Goal: Task Accomplishment & Management: Use online tool/utility

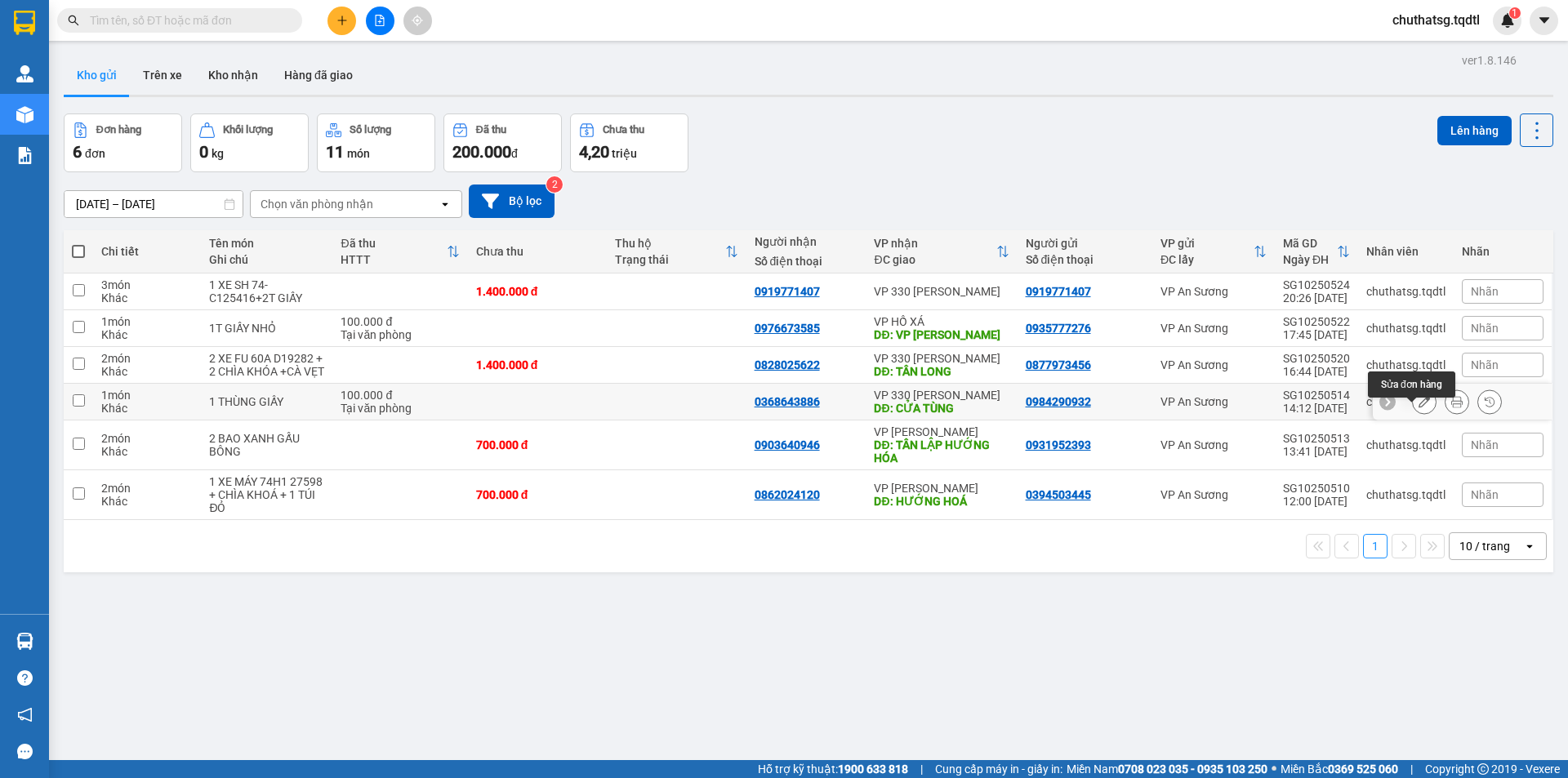
click at [1418, 408] on icon at bounding box center [1424, 402] width 12 height 12
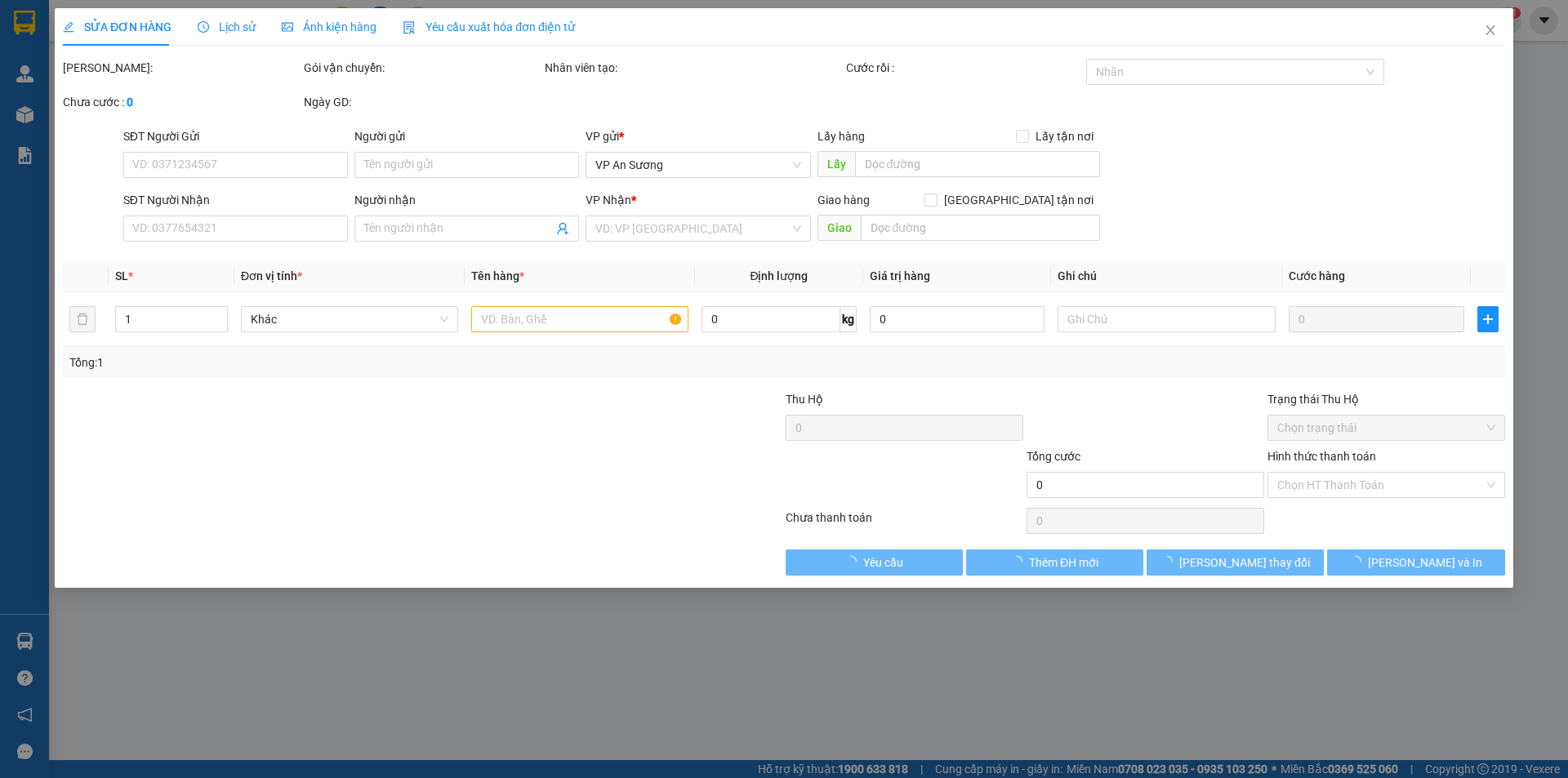
type input "0984290932"
type input "0368643886"
type input "CỬA TÙNG"
type input "100.000"
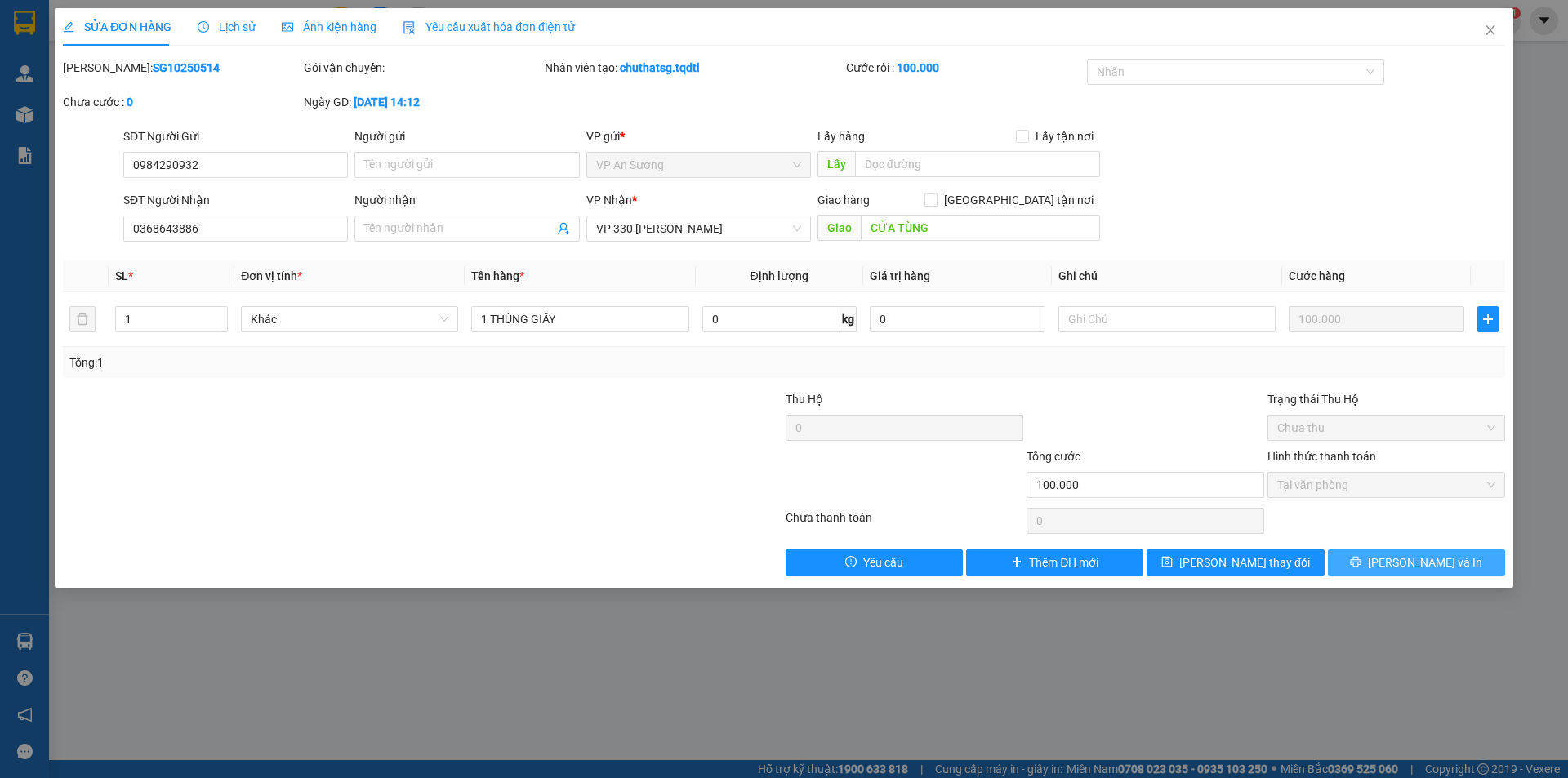
click at [1373, 557] on button "[PERSON_NAME] và In" at bounding box center [1417, 562] width 178 height 26
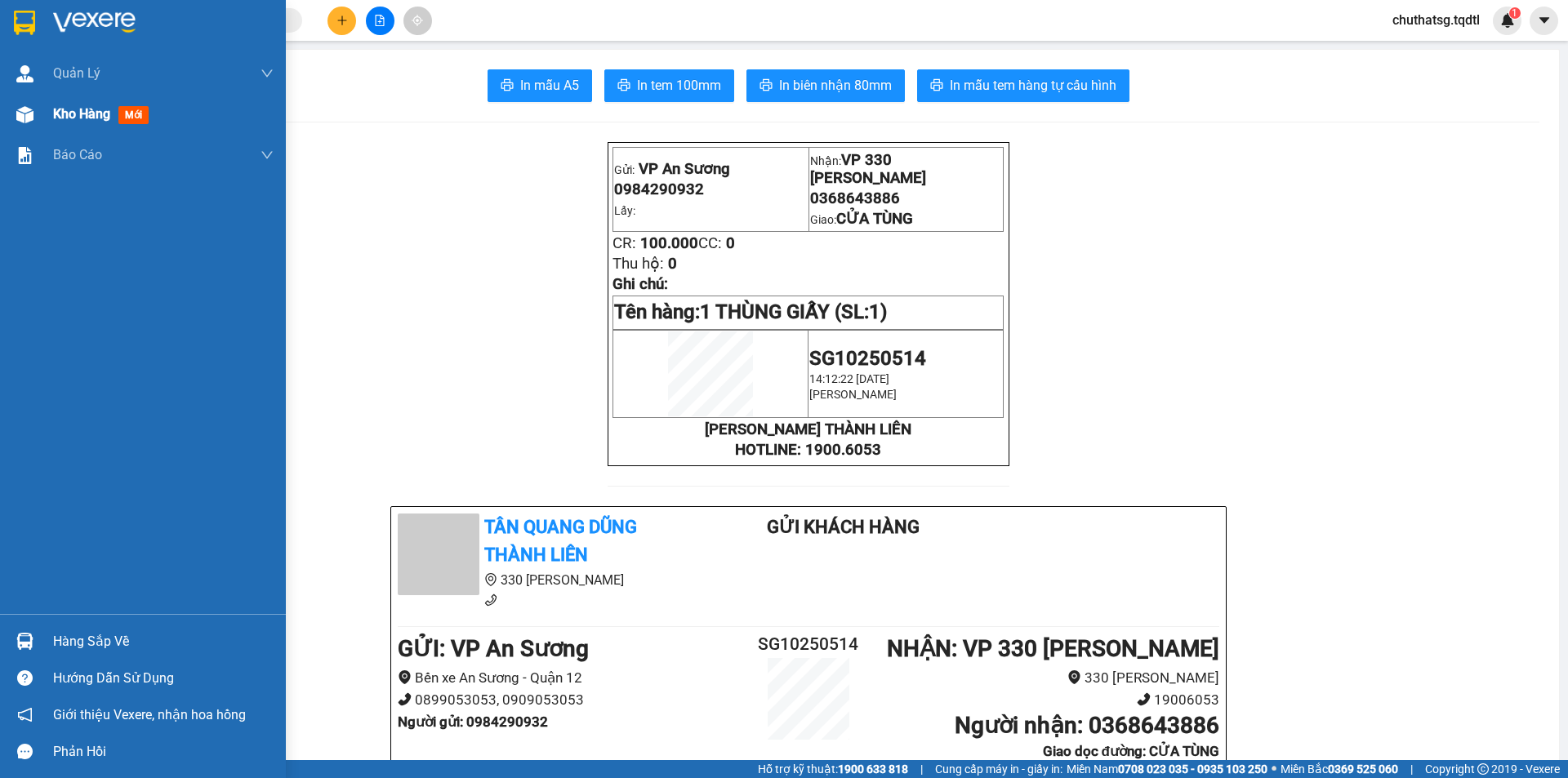
click at [55, 124] on div "Kho hàng mới" at bounding box center [103, 113] width 102 height 20
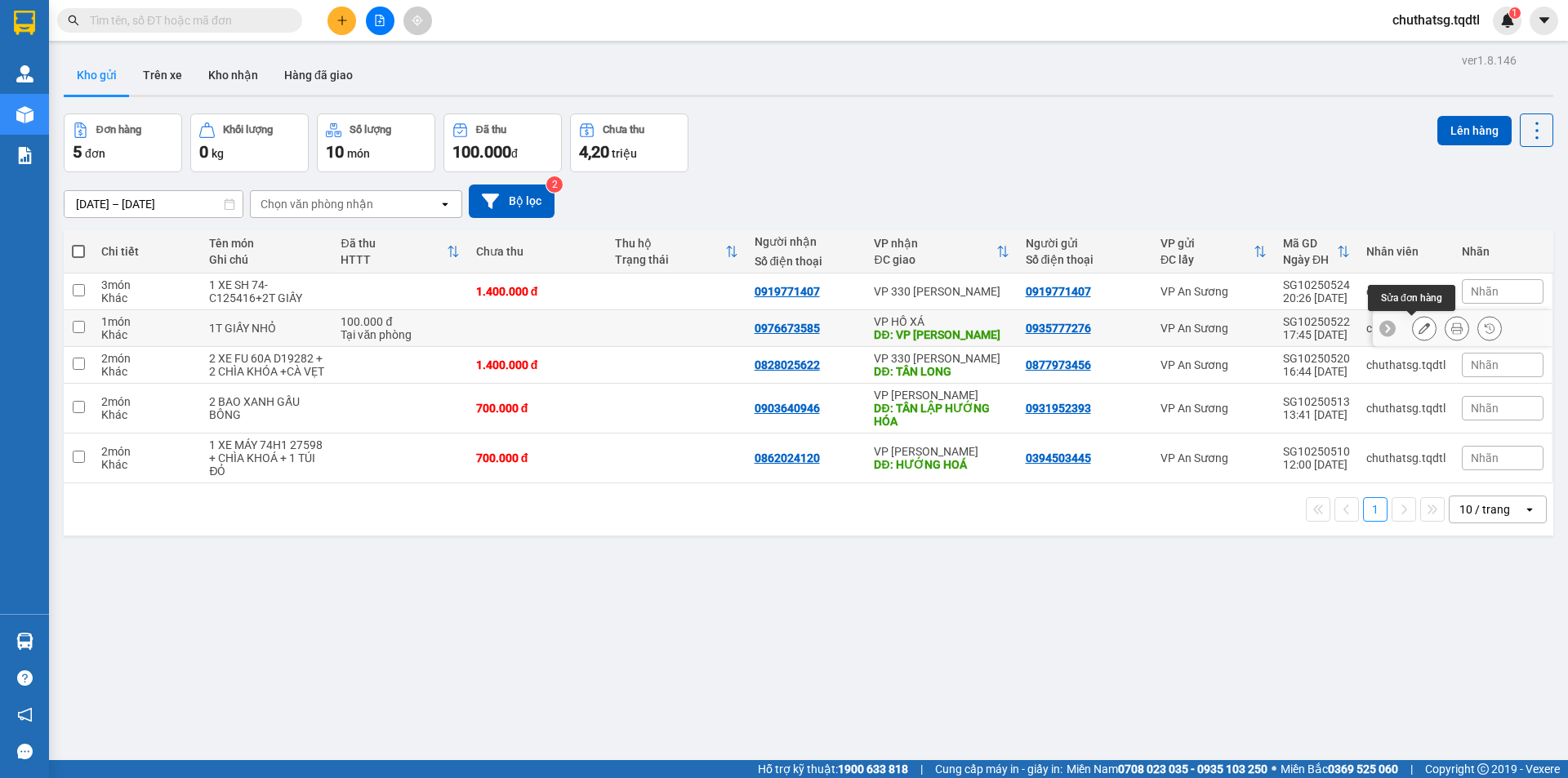
drag, startPoint x: 1413, startPoint y: 330, endPoint x: 1377, endPoint y: 446, distance: 121.5
click at [1410, 345] on div at bounding box center [1463, 329] width 180 height 37
click at [1418, 329] on icon at bounding box center [1424, 329] width 12 height 12
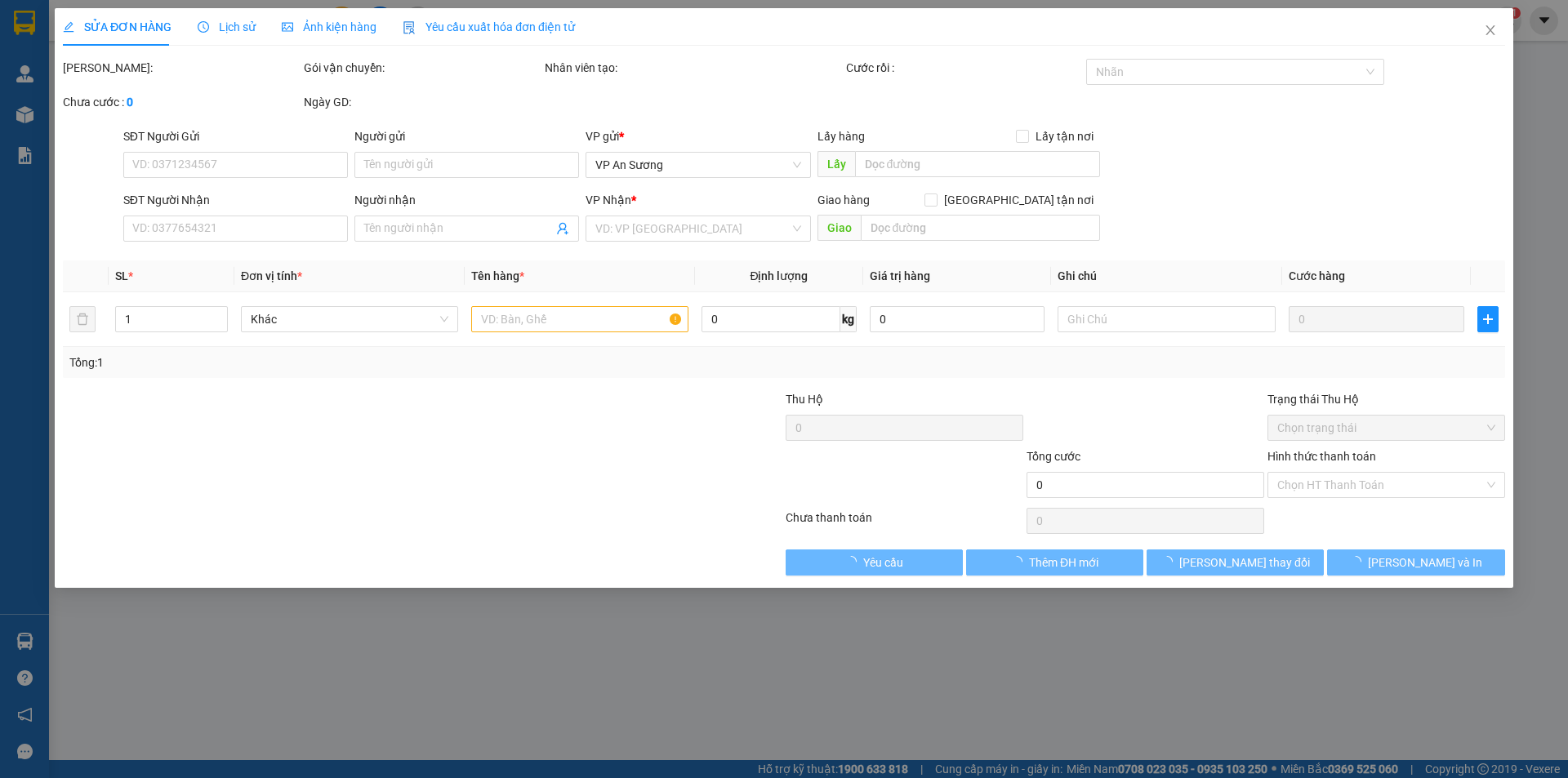
type input "0935777276"
type input "0976673585"
type input "VP HỒ XÁ"
type input "100.000"
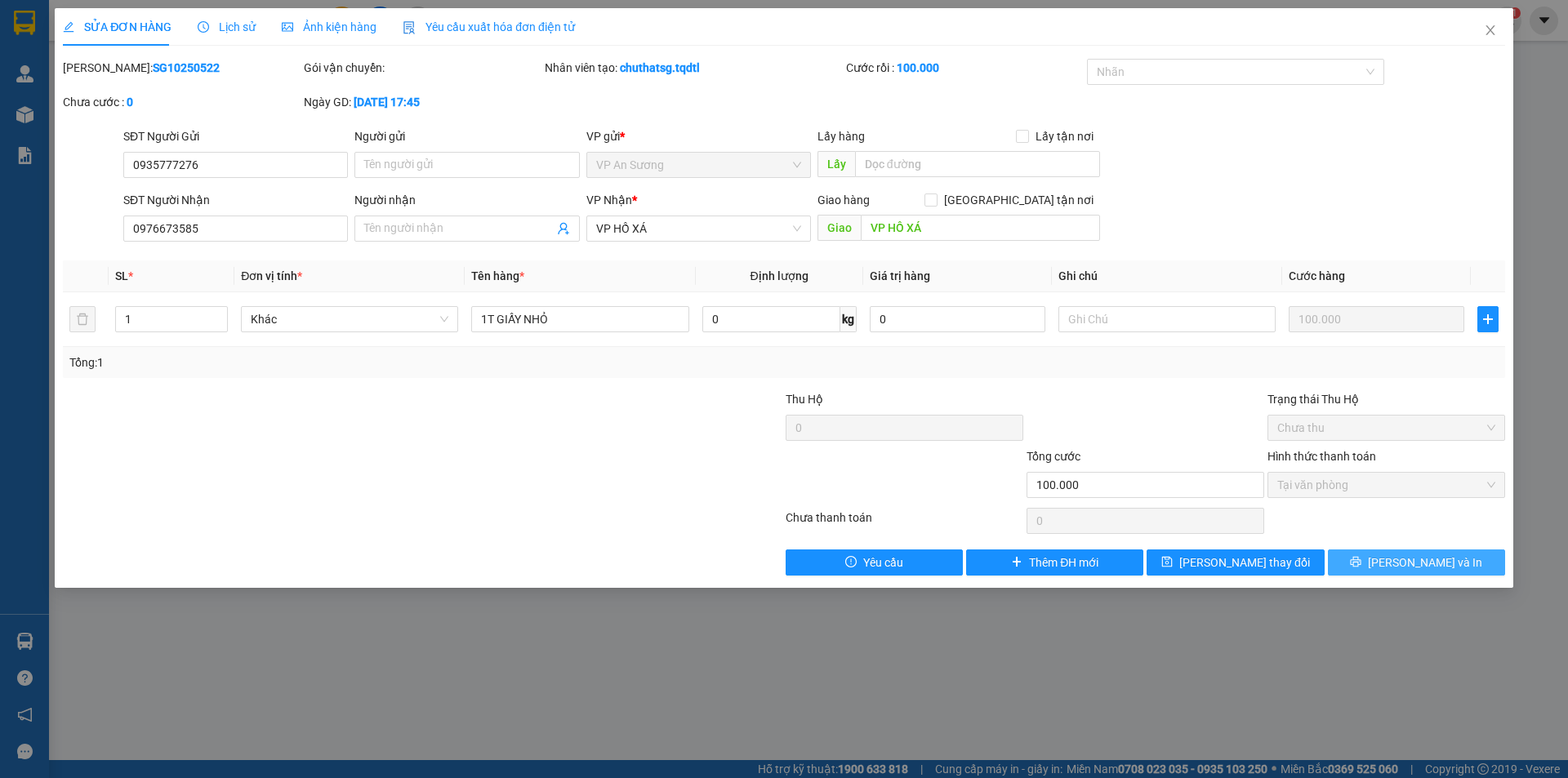
click at [1363, 561] on button "[PERSON_NAME] và In" at bounding box center [1417, 562] width 178 height 26
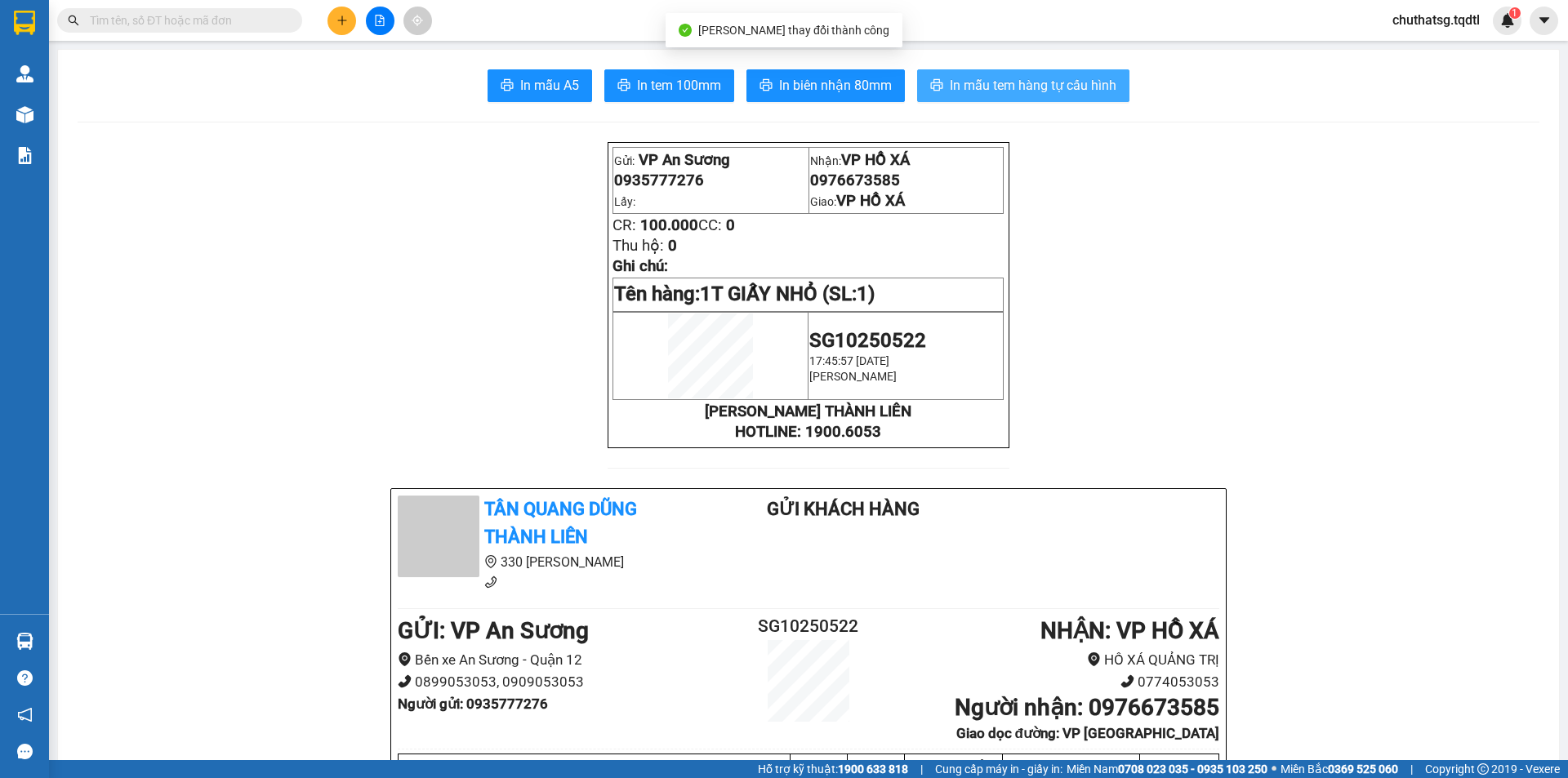
click at [1028, 72] on button "In mẫu tem hàng tự cấu hình" at bounding box center [1024, 85] width 213 height 32
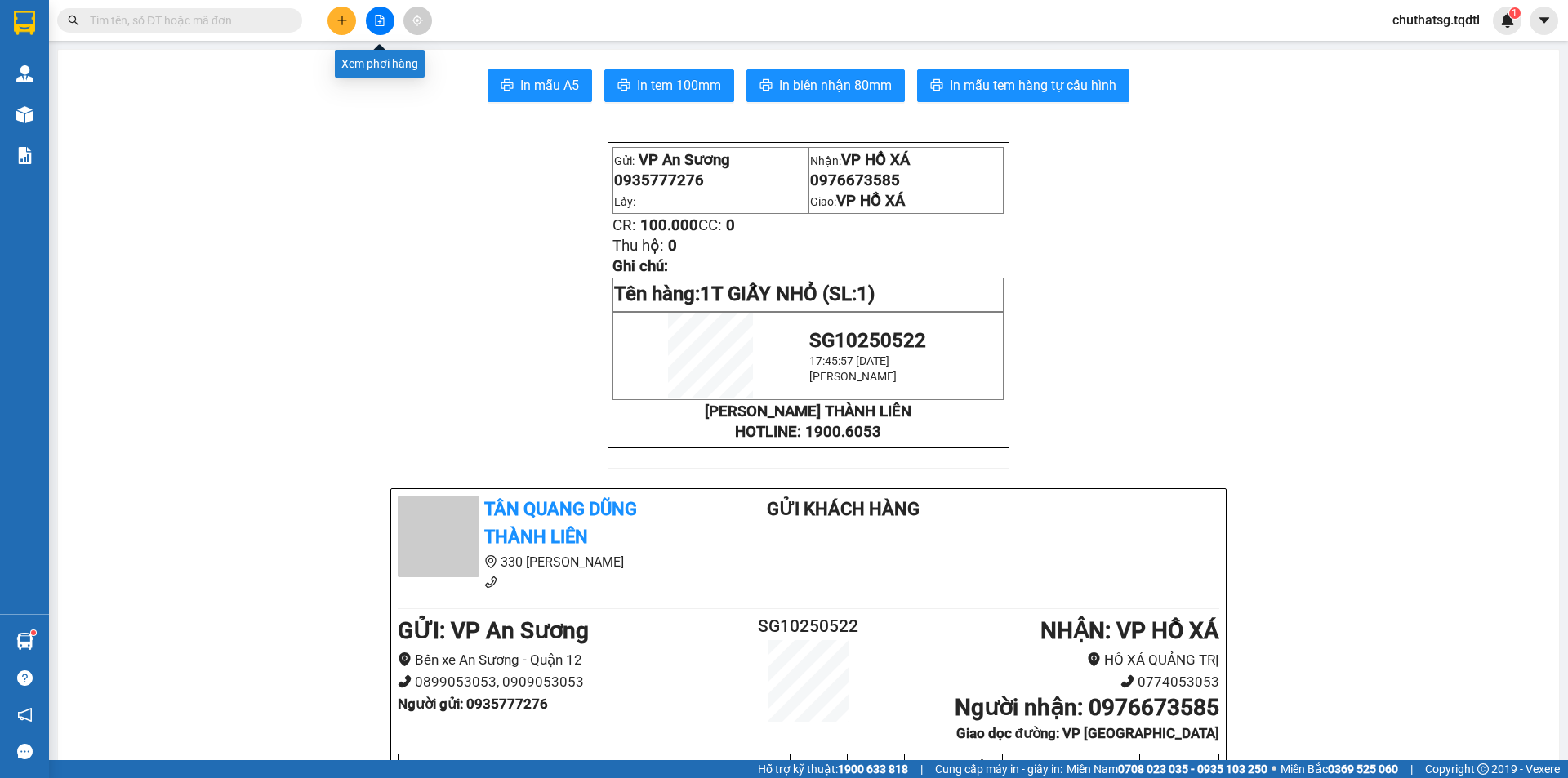
click at [370, 20] on button at bounding box center [380, 20] width 28 height 28
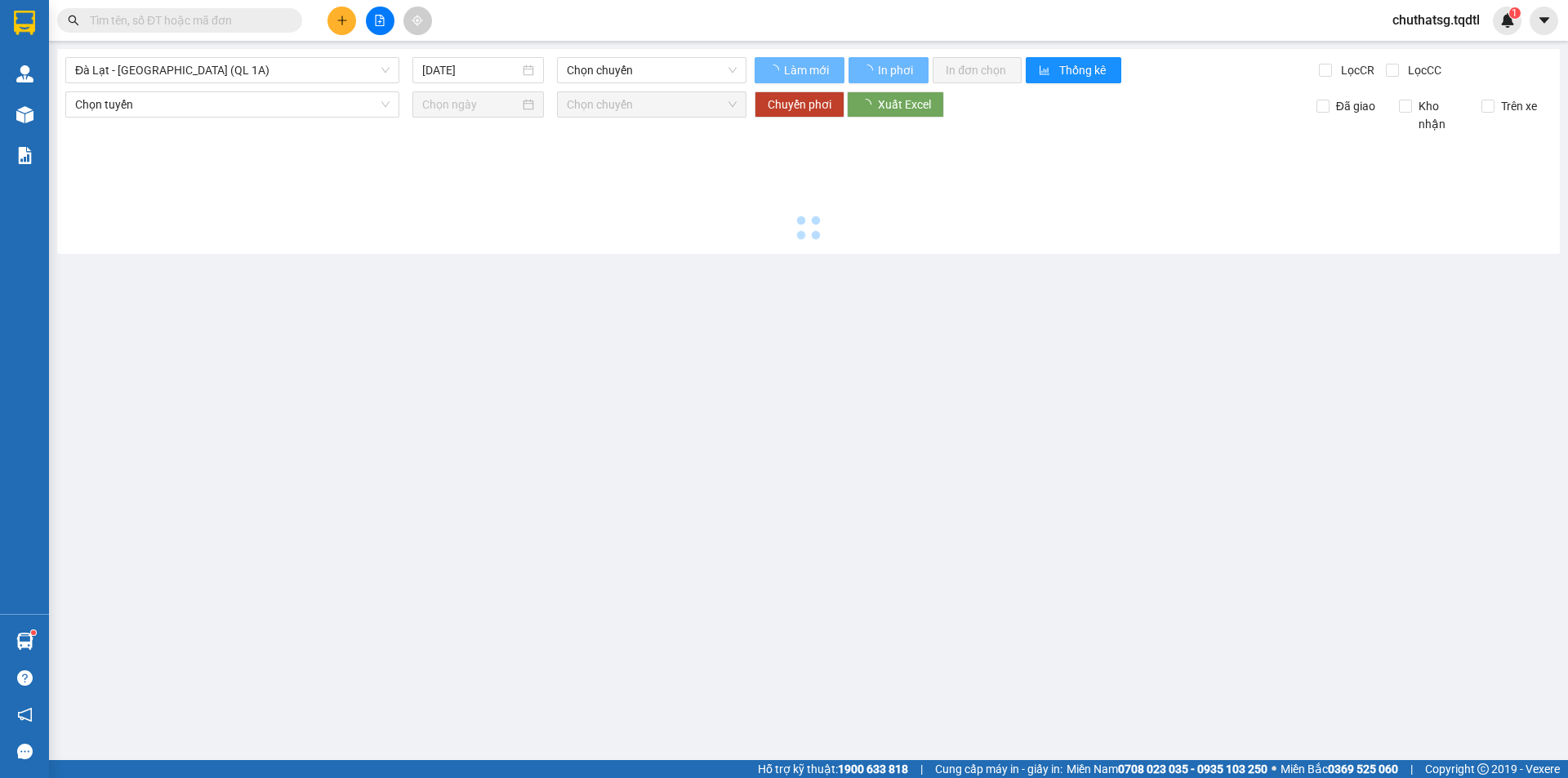
type input "[DATE]"
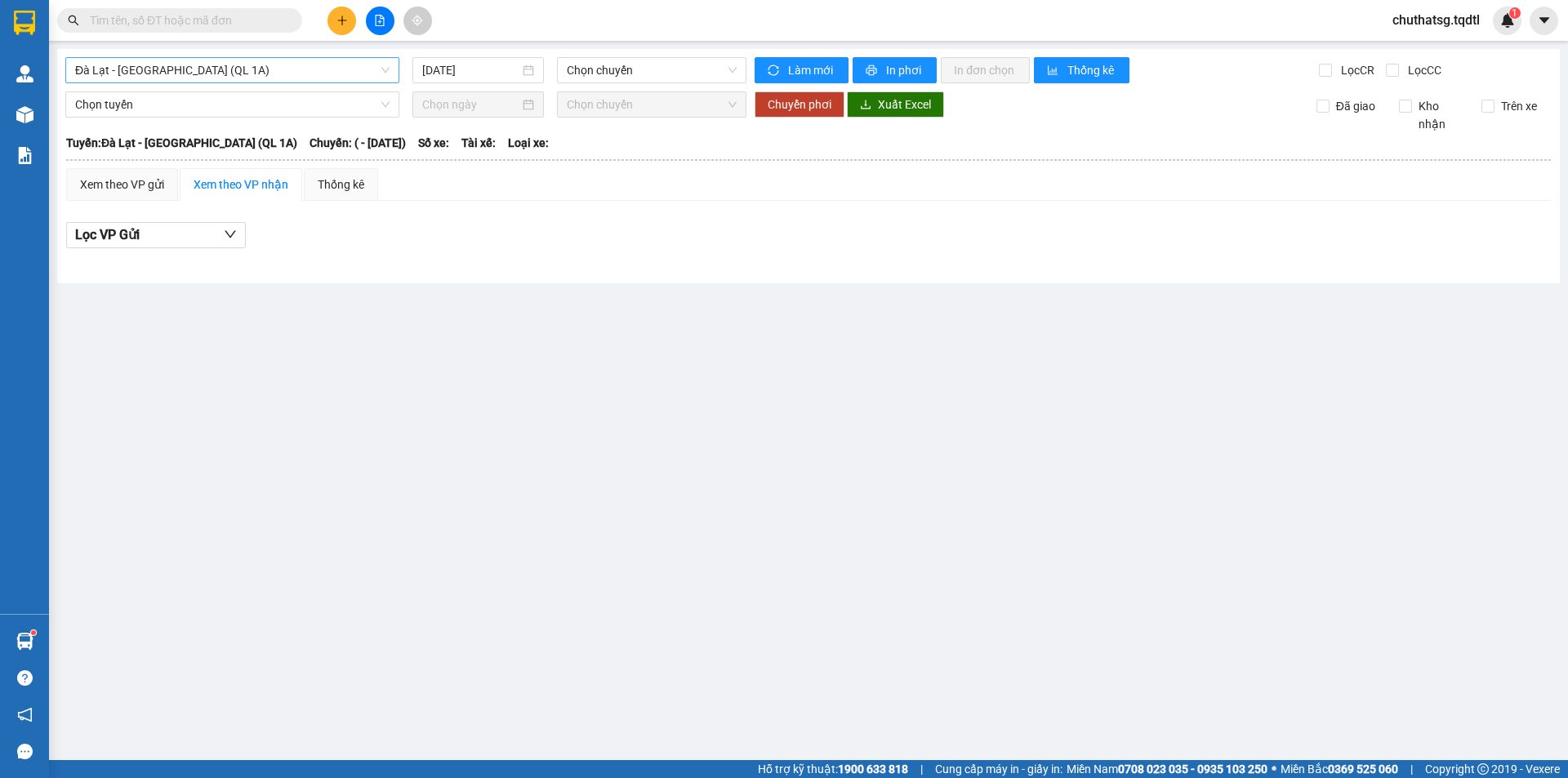
click at [236, 75] on span "Đà Lạt - [GEOGRAPHIC_DATA] (QL 1A)" at bounding box center [232, 69] width 314 height 24
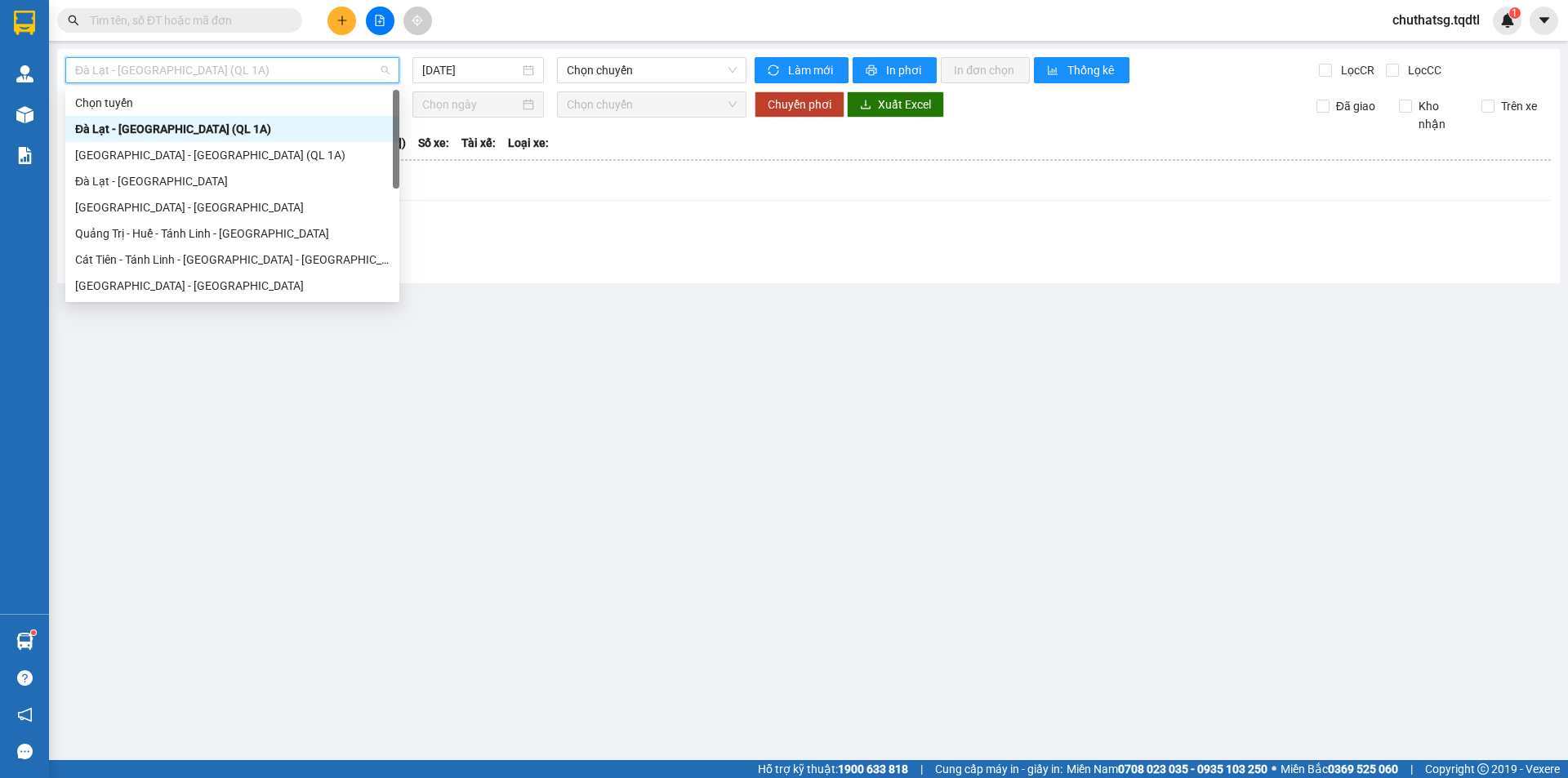
type input "S"
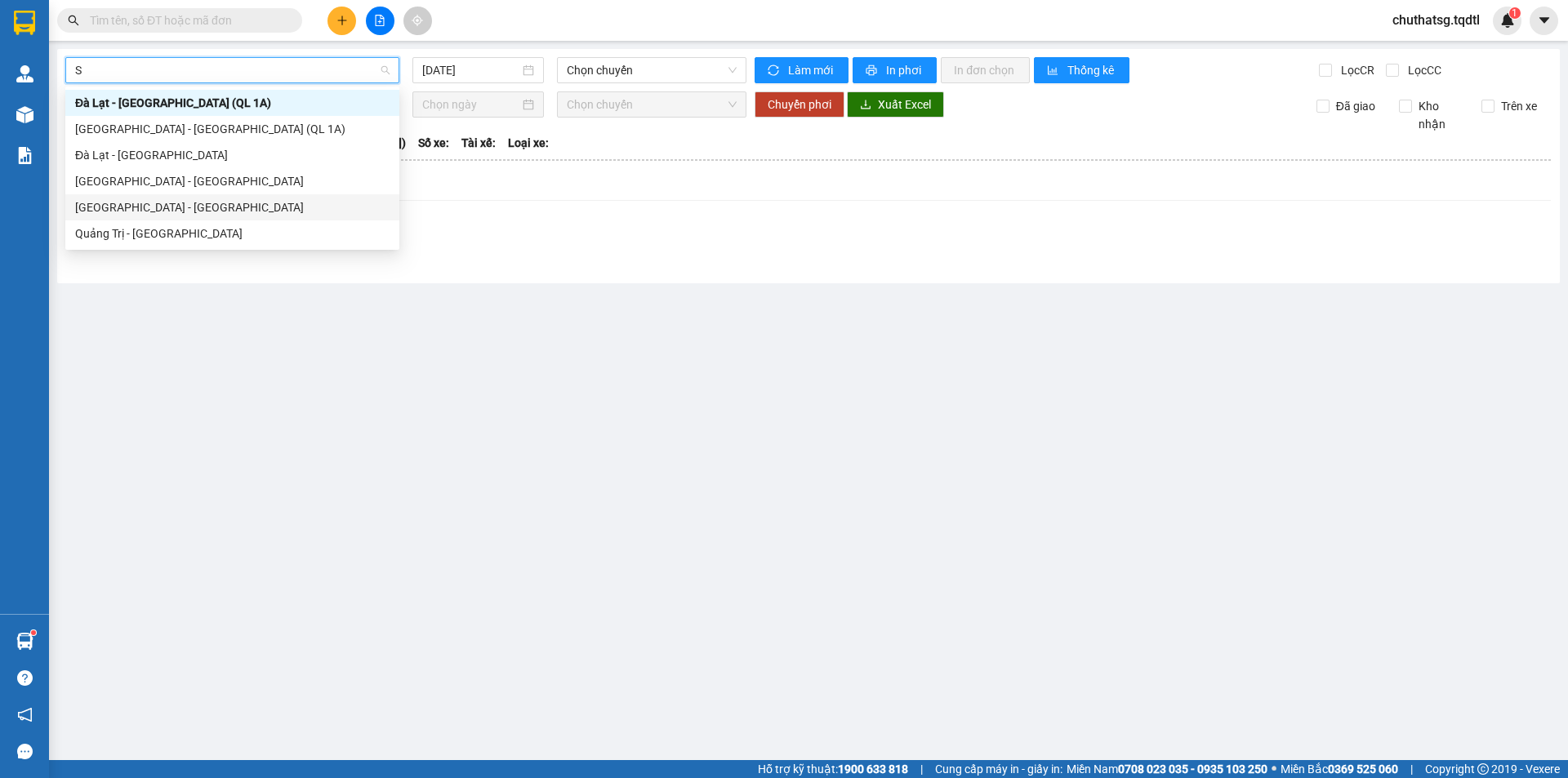
click at [197, 220] on div "[GEOGRAPHIC_DATA] - [GEOGRAPHIC_DATA]" at bounding box center [232, 207] width 334 height 26
type input "[DATE]"
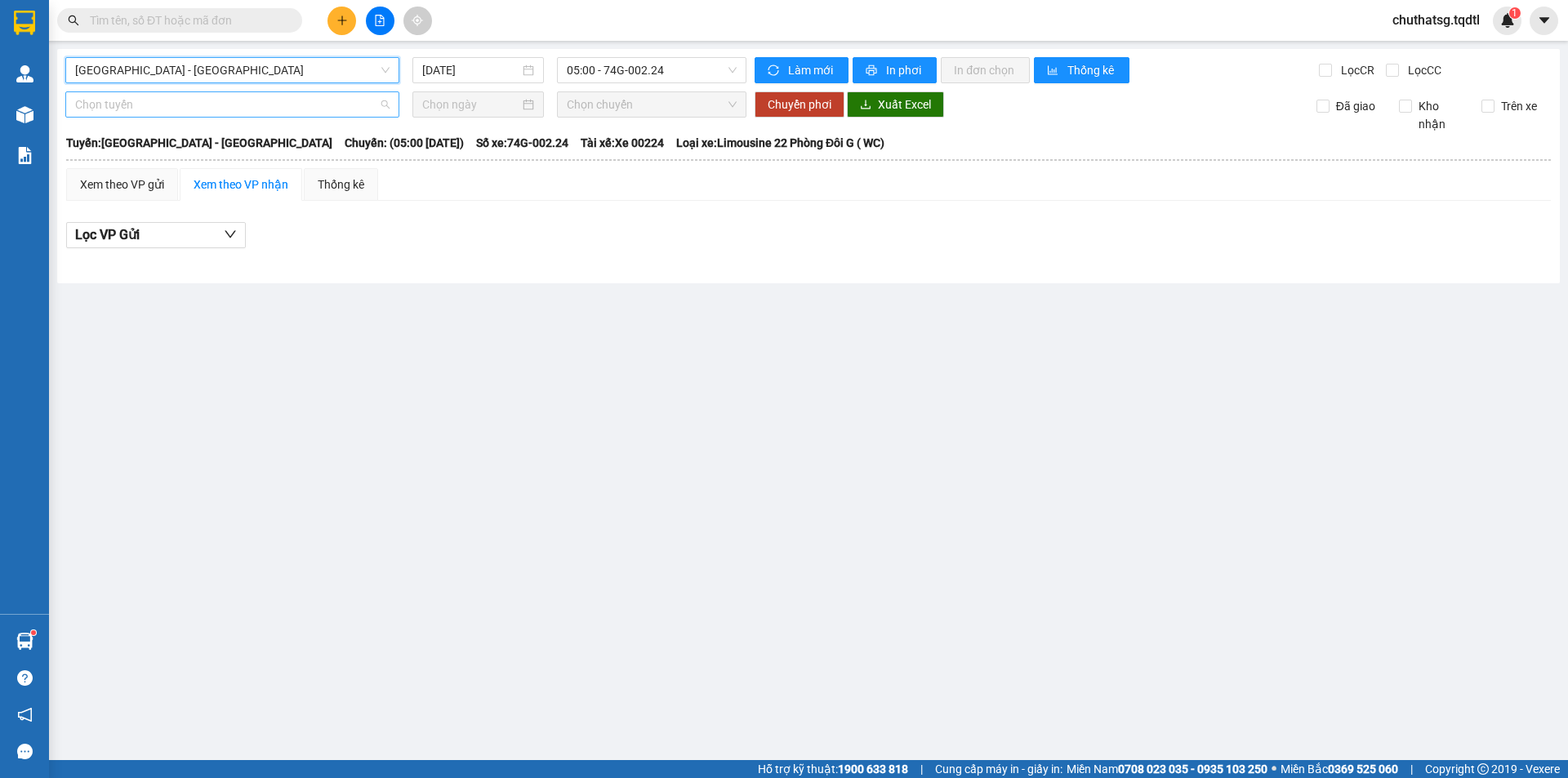
click at [171, 102] on span "Chọn tuyến" at bounding box center [232, 104] width 314 height 24
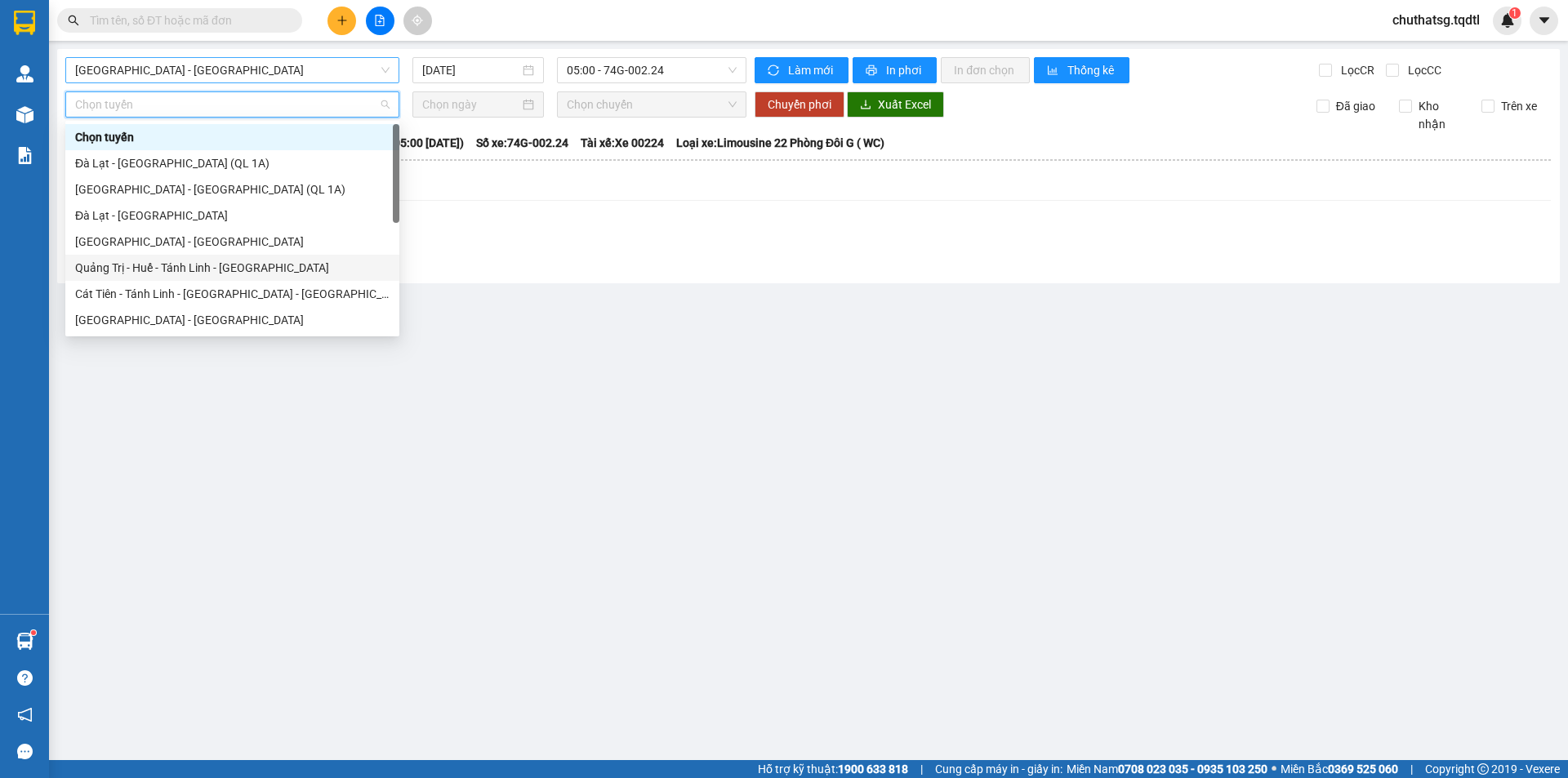
type input "S"
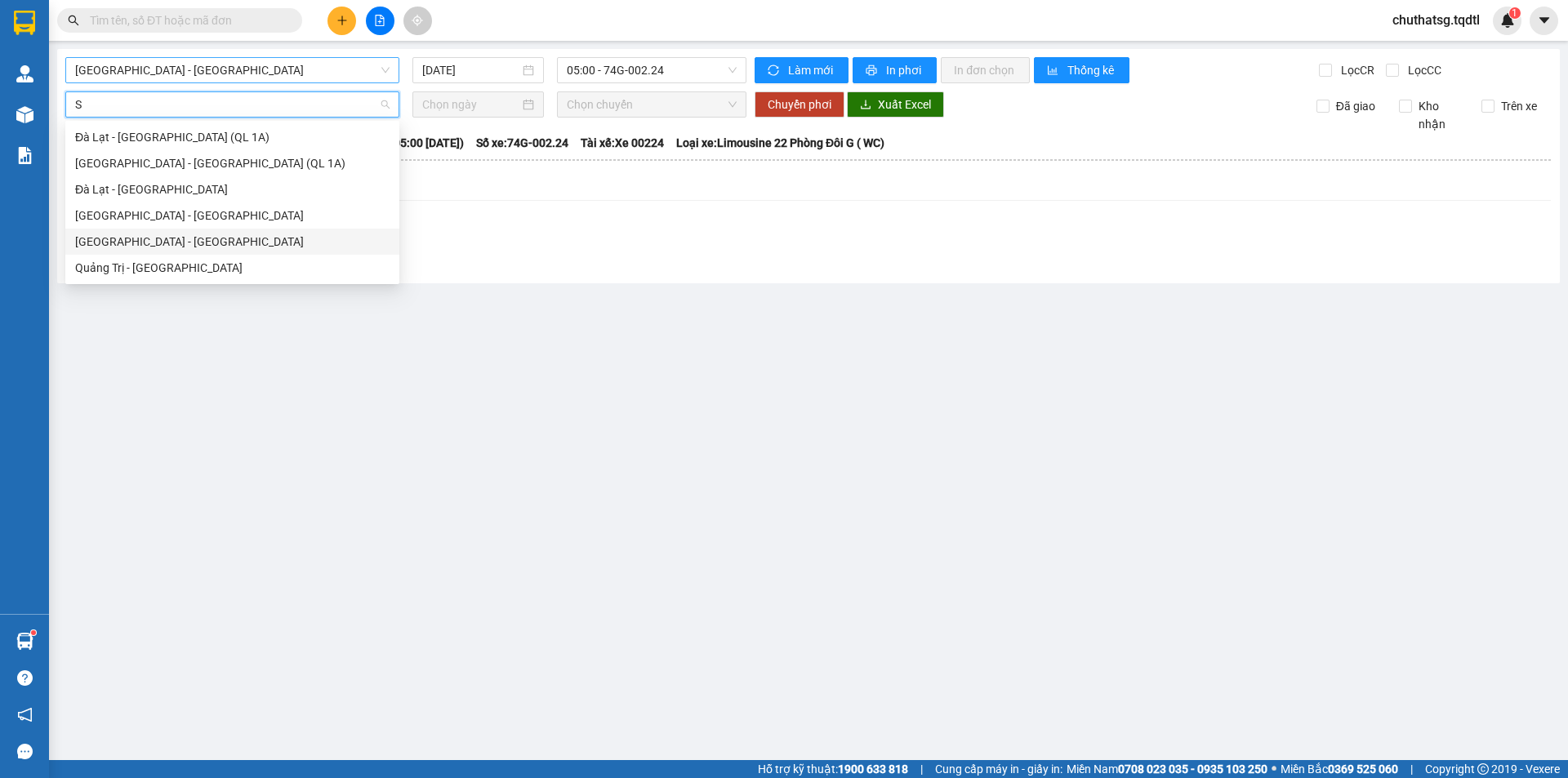
click at [140, 245] on div "[GEOGRAPHIC_DATA] - [GEOGRAPHIC_DATA]" at bounding box center [232, 241] width 314 height 18
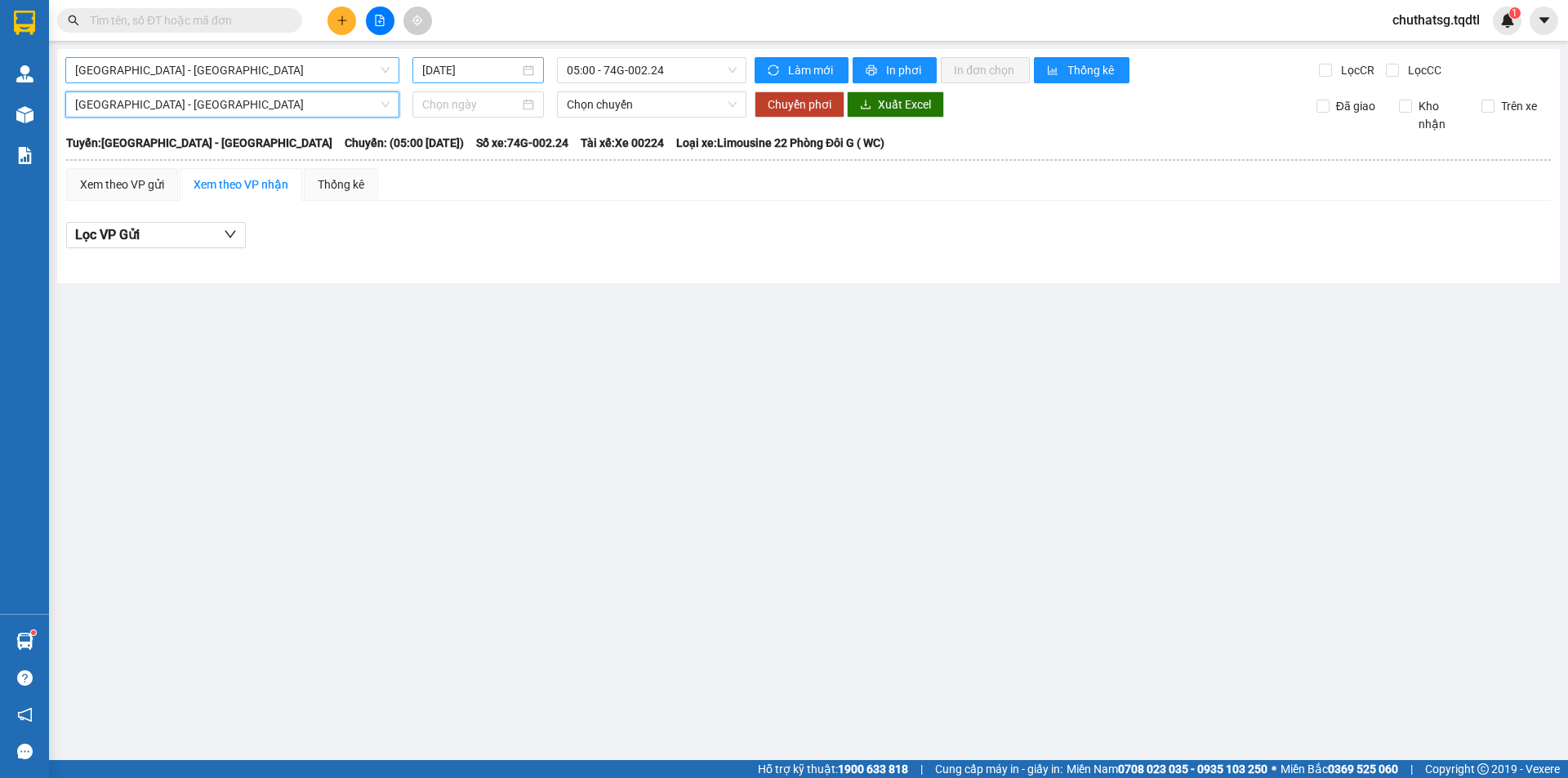
click at [447, 69] on input "[DATE]" at bounding box center [471, 70] width 98 height 18
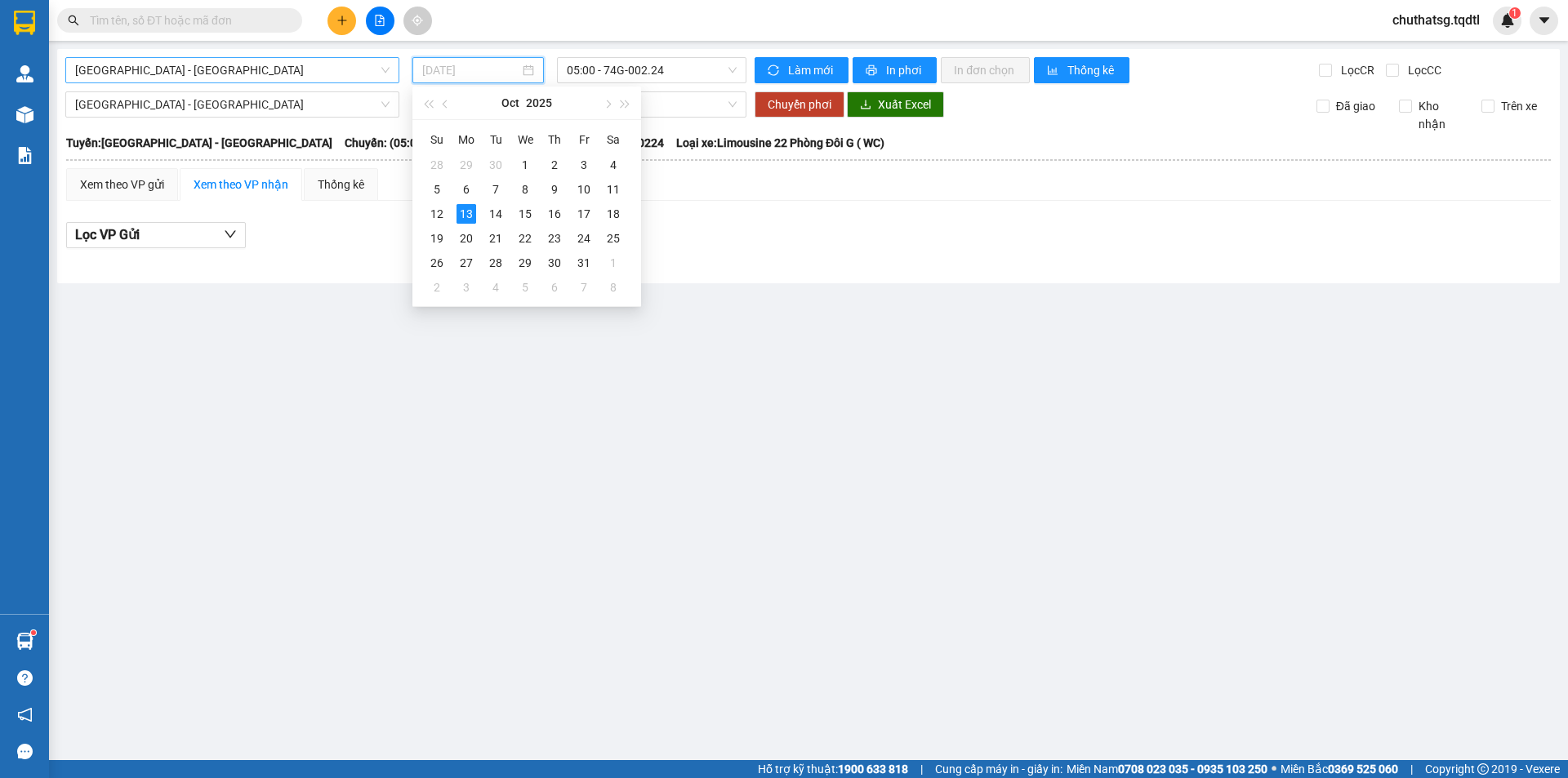
type input "[DATE]"
click at [465, 217] on div "13" at bounding box center [466, 214] width 20 height 20
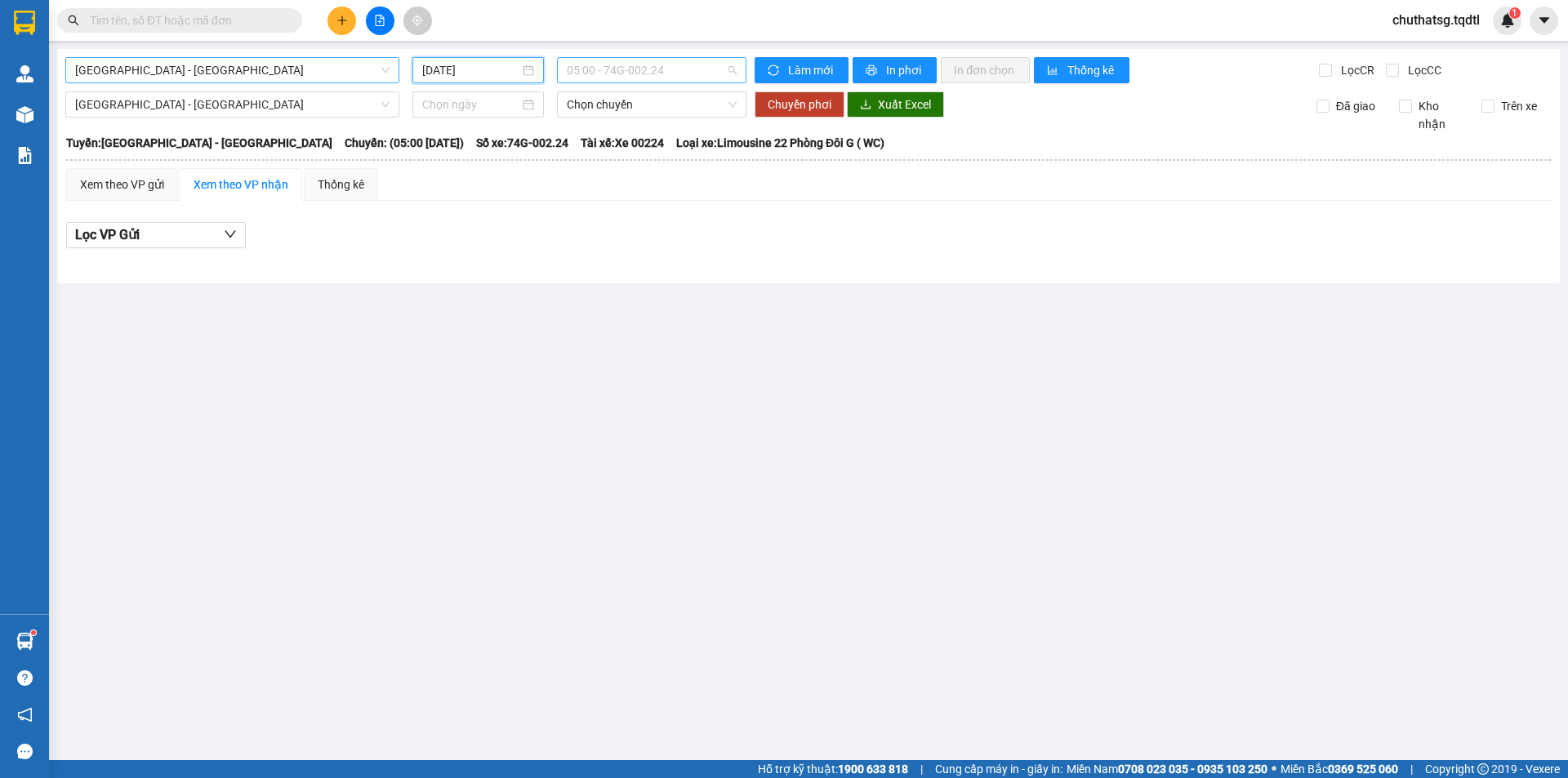
click at [621, 73] on span "05:00 - 74G-002.24" at bounding box center [652, 69] width 170 height 24
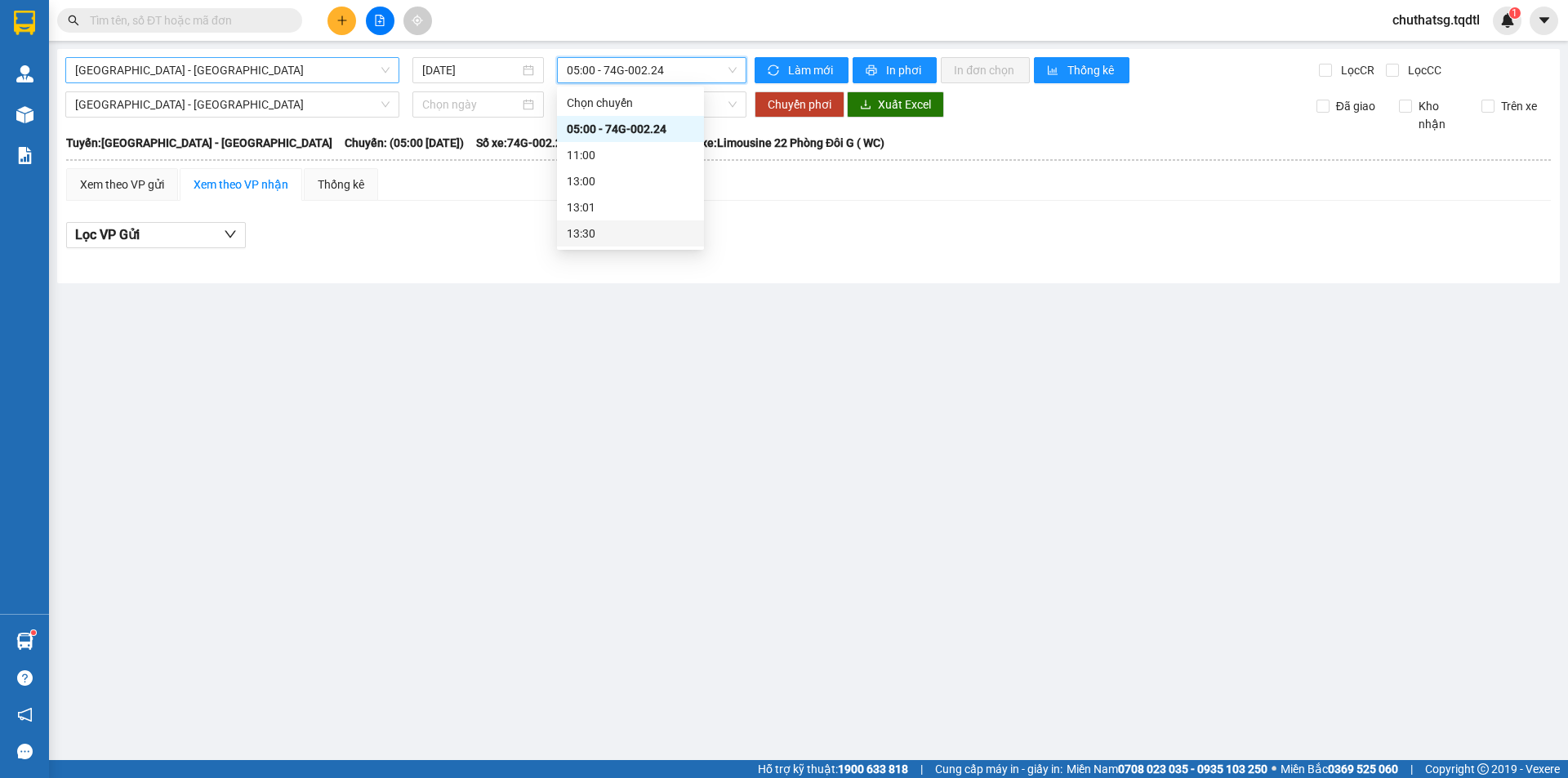
click at [618, 322] on main "[GEOGRAPHIC_DATA] - [GEOGRAPHIC_DATA] [DATE] 05:00 05:00 - 74G-002.24 Làm mới I…" at bounding box center [784, 380] width 1568 height 760
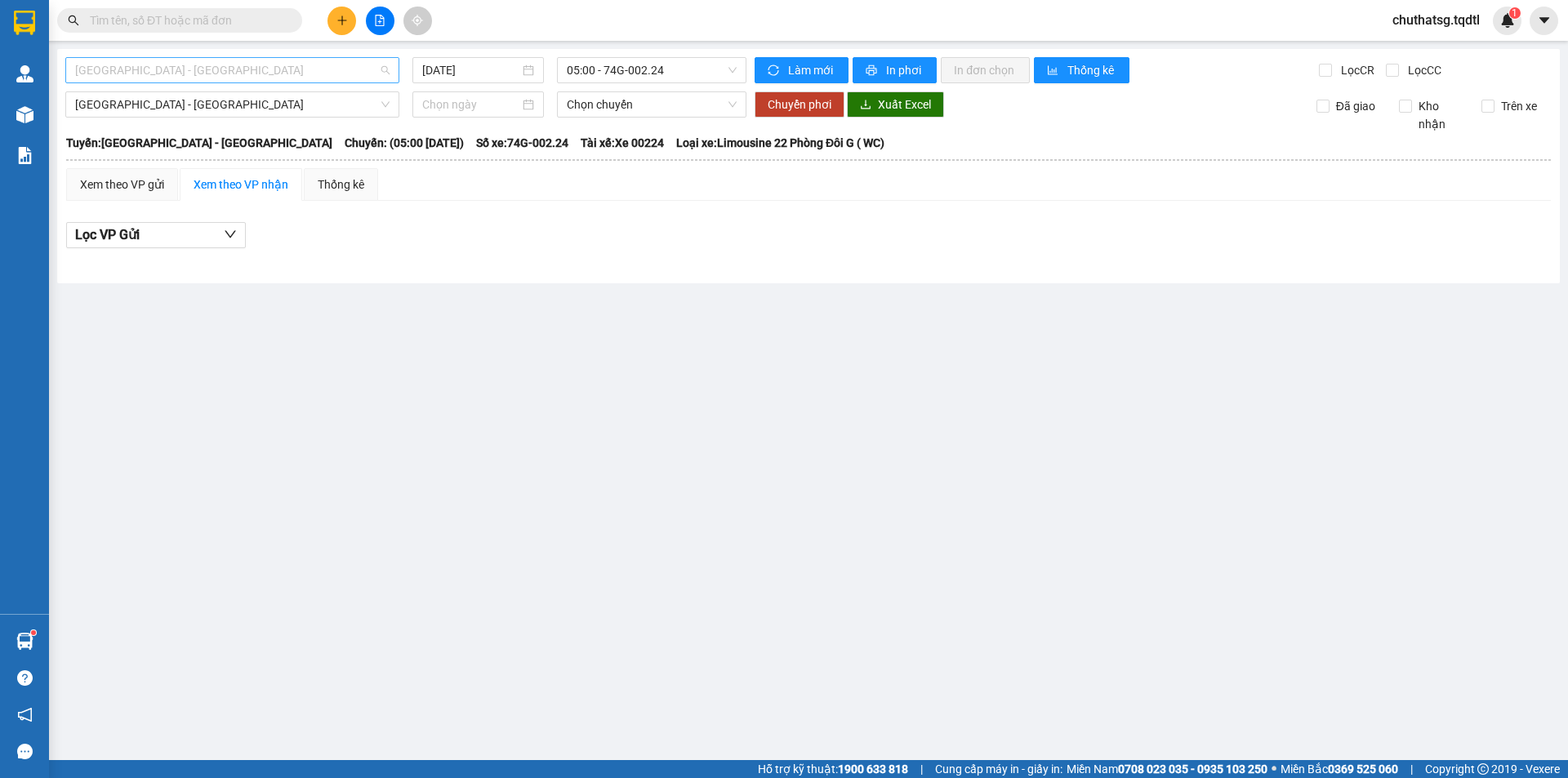
click at [248, 73] on span "[GEOGRAPHIC_DATA] - [GEOGRAPHIC_DATA]" at bounding box center [232, 69] width 314 height 24
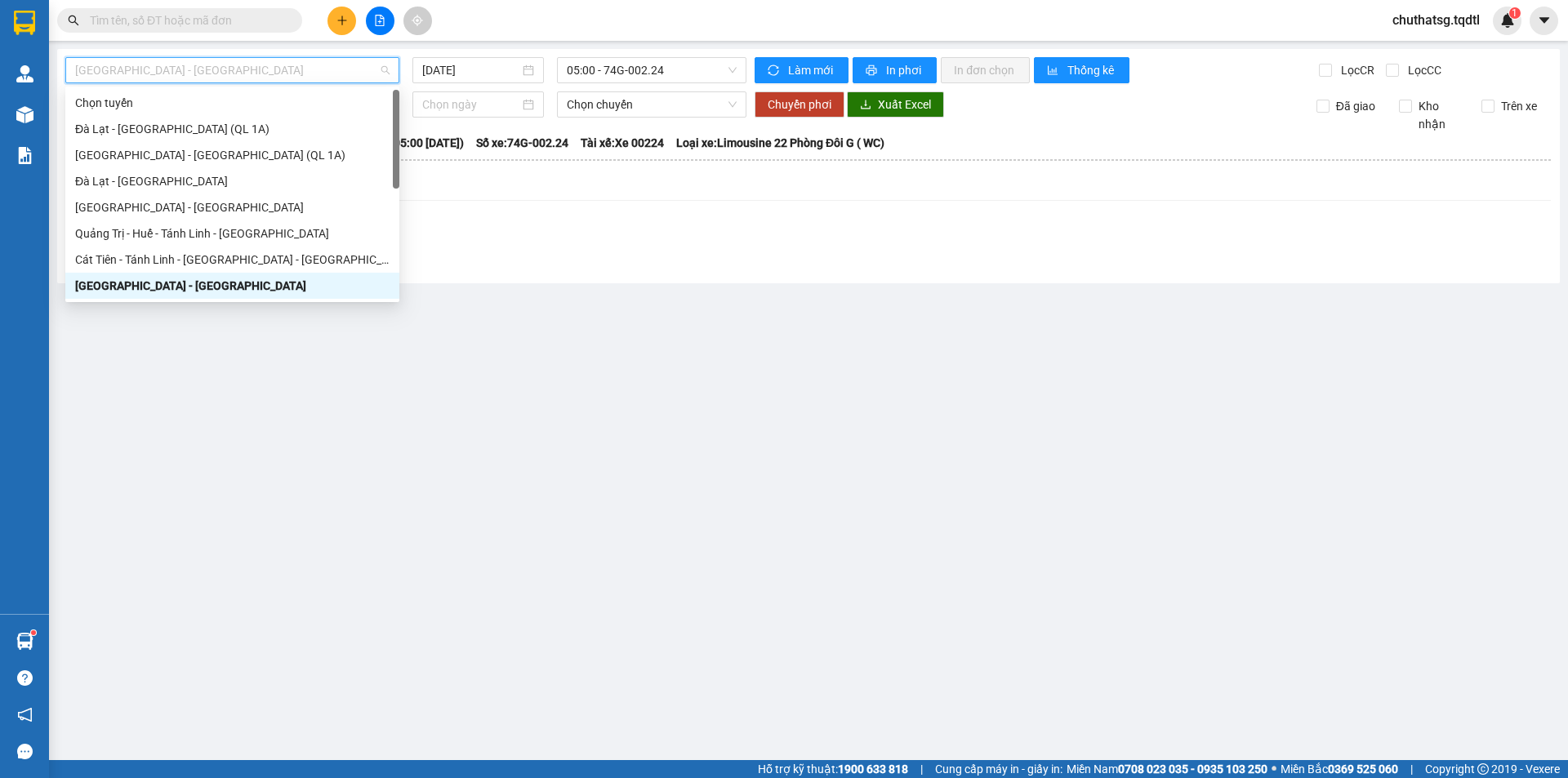
type input "B"
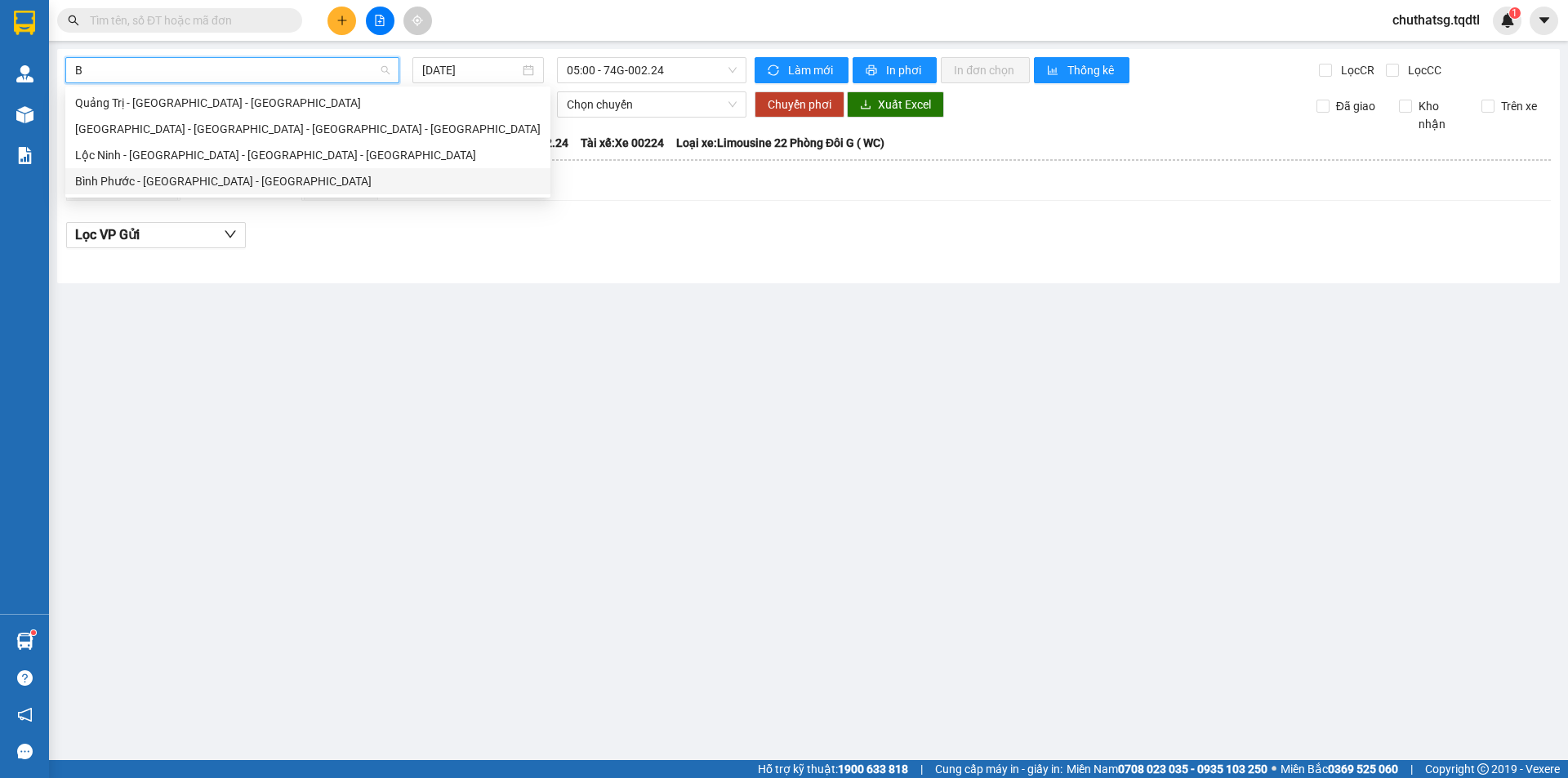
click at [160, 183] on div "Bình Phước - [GEOGRAPHIC_DATA] - [GEOGRAPHIC_DATA]" at bounding box center [307, 182] width 465 height 18
type input "[DATE]"
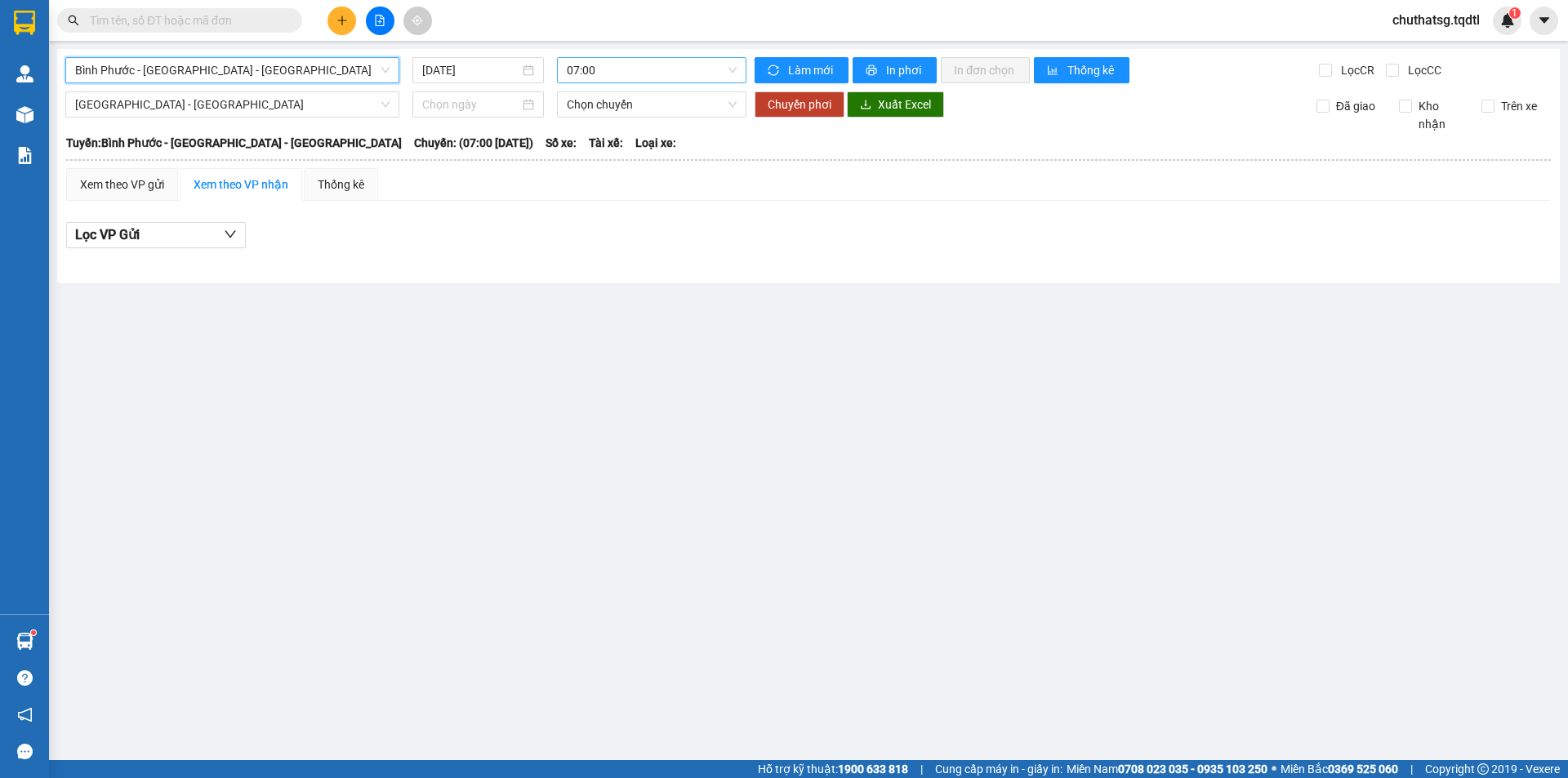
click at [648, 78] on span "07:00" at bounding box center [652, 69] width 170 height 24
click at [667, 185] on div "07:30 - 43H-099.56" at bounding box center [630, 182] width 128 height 18
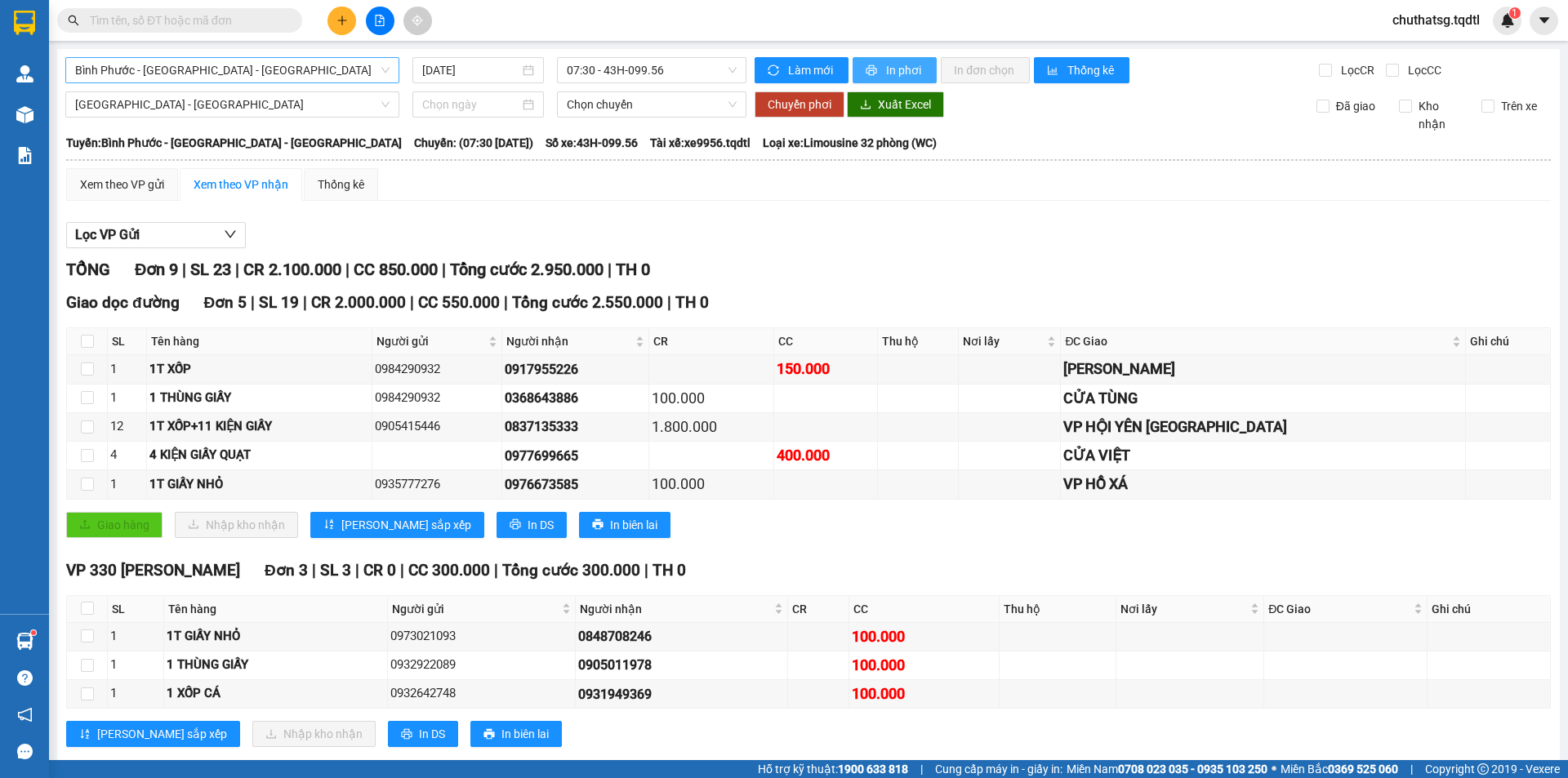
click at [888, 67] on span "In phơi" at bounding box center [905, 70] width 37 height 18
